Goal: Task Accomplishment & Management: Manage account settings

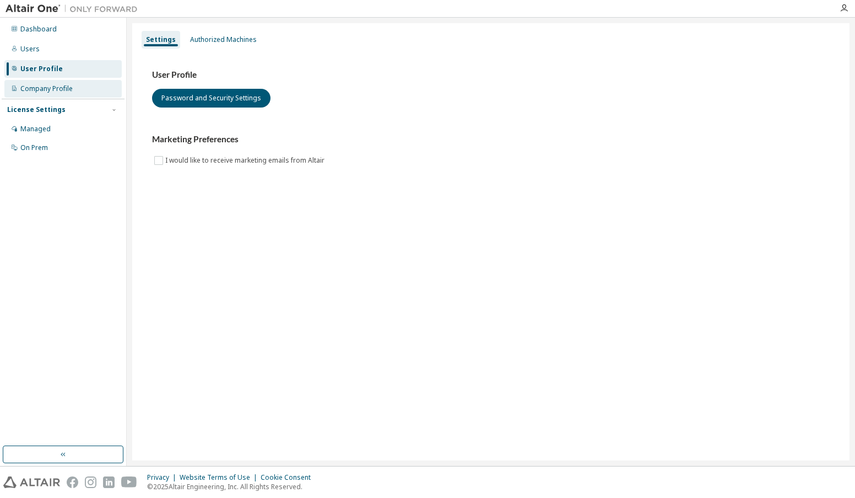
click at [40, 88] on div "Company Profile" at bounding box center [46, 88] width 52 height 9
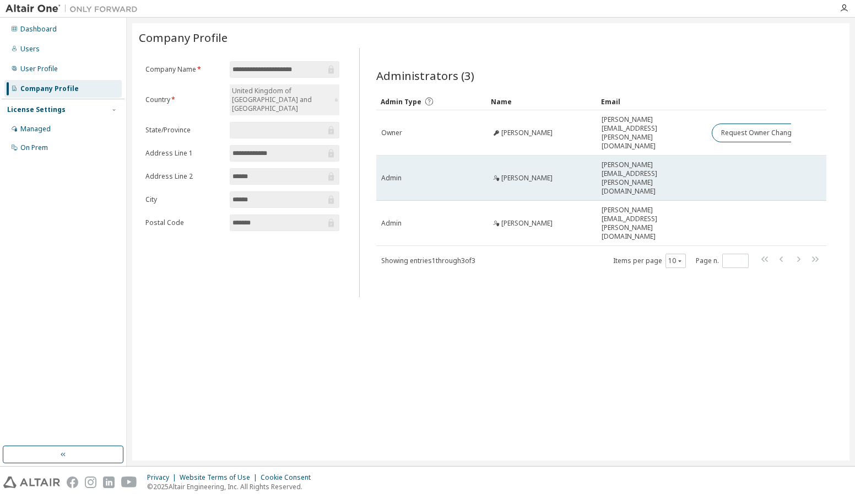
click at [429, 174] on div "Admin" at bounding box center [431, 178] width 100 height 9
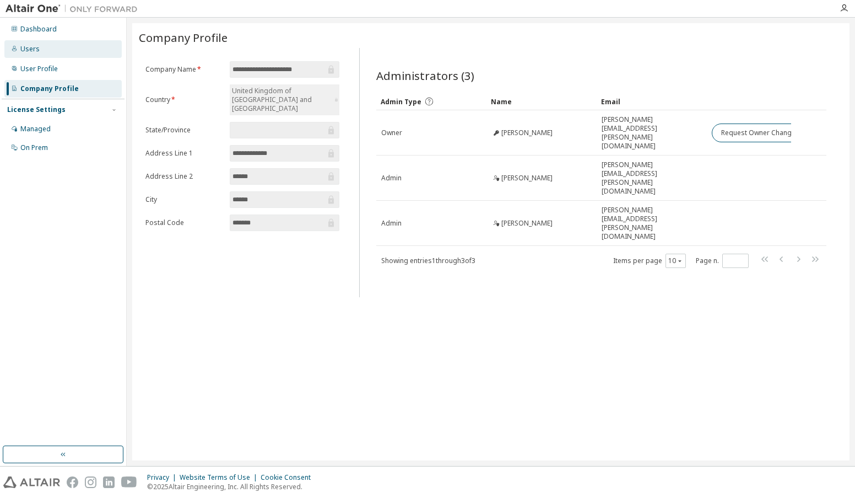
click at [31, 45] on div "Users" at bounding box center [29, 49] width 19 height 9
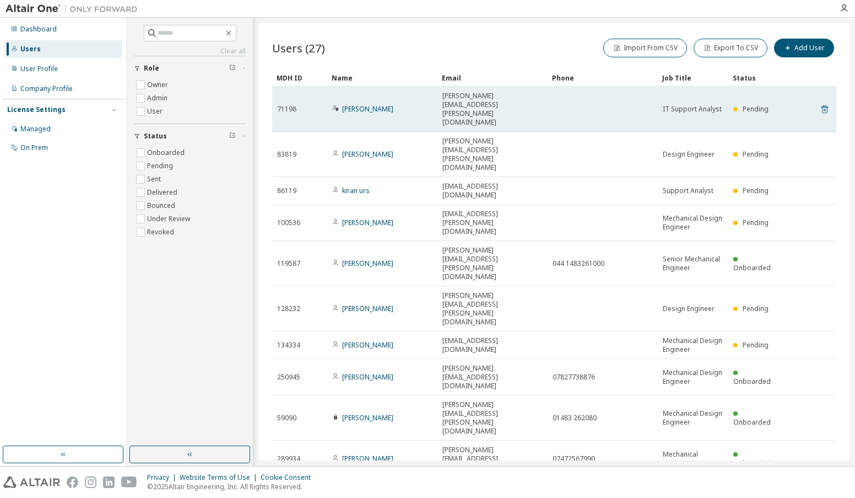
click at [828, 105] on icon at bounding box center [825, 109] width 7 height 8
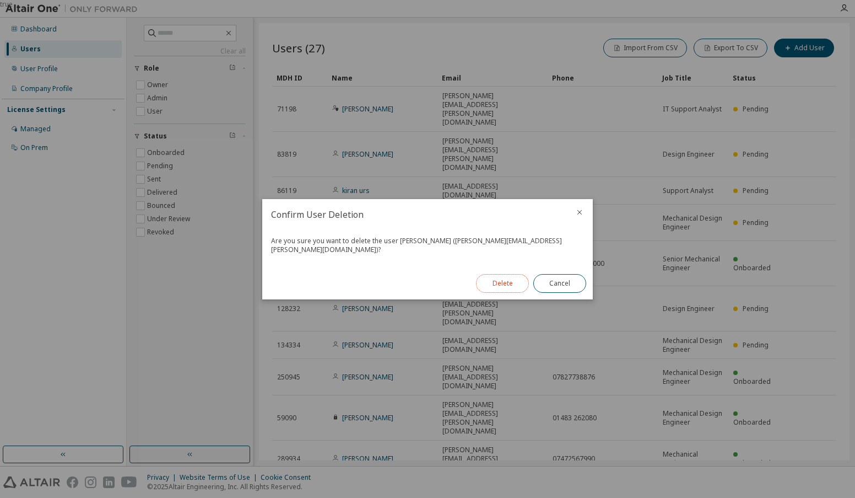
click at [500, 280] on button "Delete" at bounding box center [502, 283] width 53 height 19
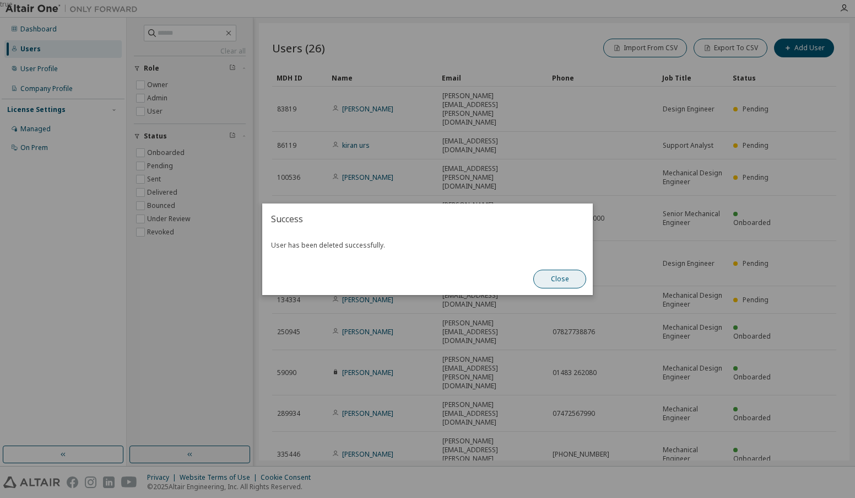
click at [560, 277] on button "Close" at bounding box center [559, 278] width 53 height 19
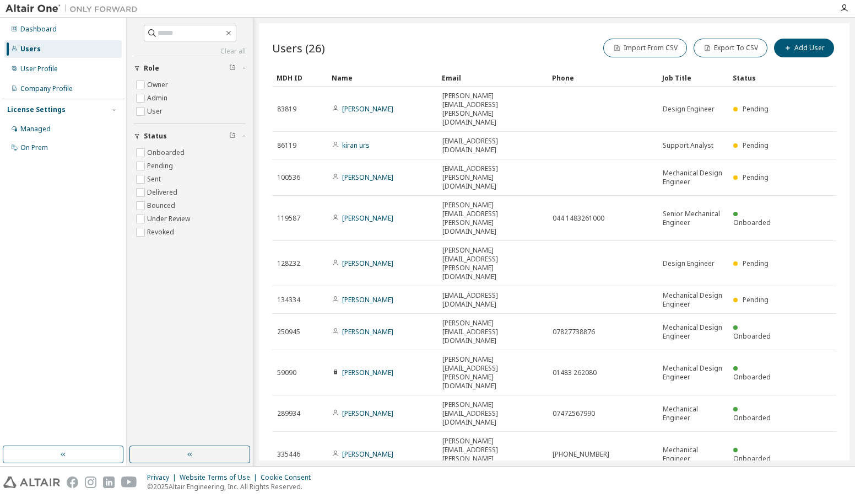
click at [690, 488] on icon "button" at bounding box center [690, 491] width 7 height 7
click at [690, 404] on div "50" at bounding box center [720, 404] width 88 height 13
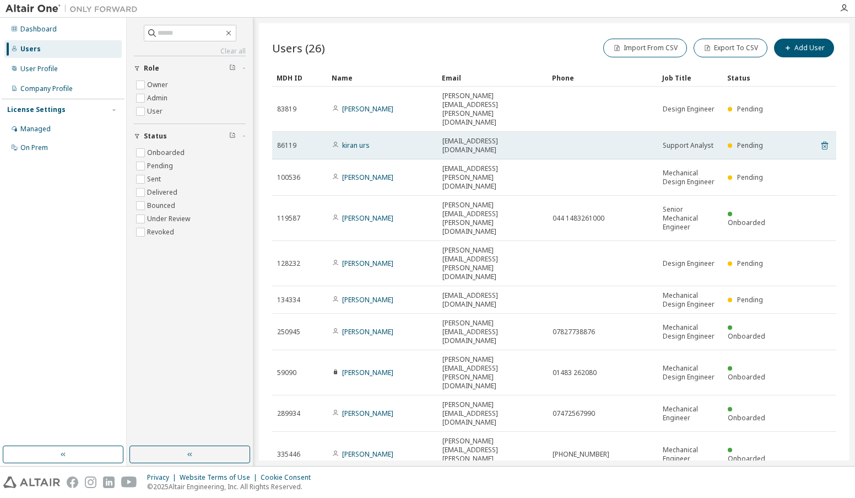
click at [820, 139] on icon at bounding box center [825, 145] width 10 height 13
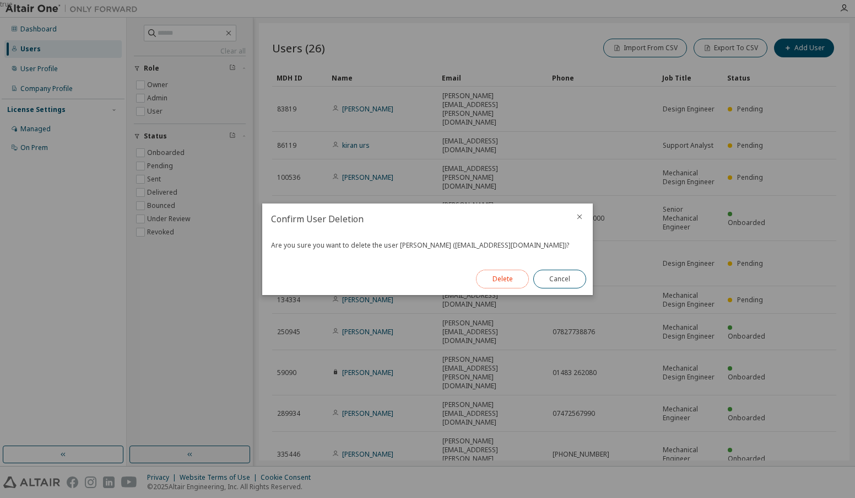
click at [501, 278] on button "Delete" at bounding box center [502, 278] width 53 height 19
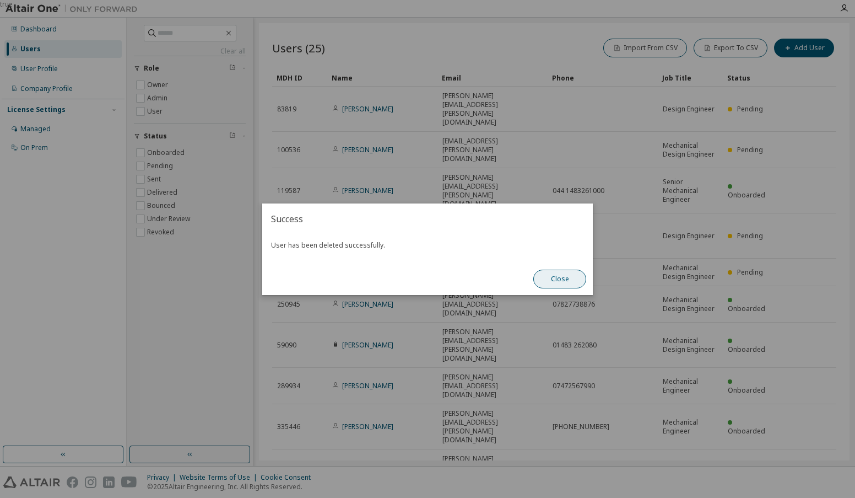
click at [560, 279] on button "Close" at bounding box center [559, 278] width 53 height 19
